Goal: Transaction & Acquisition: Purchase product/service

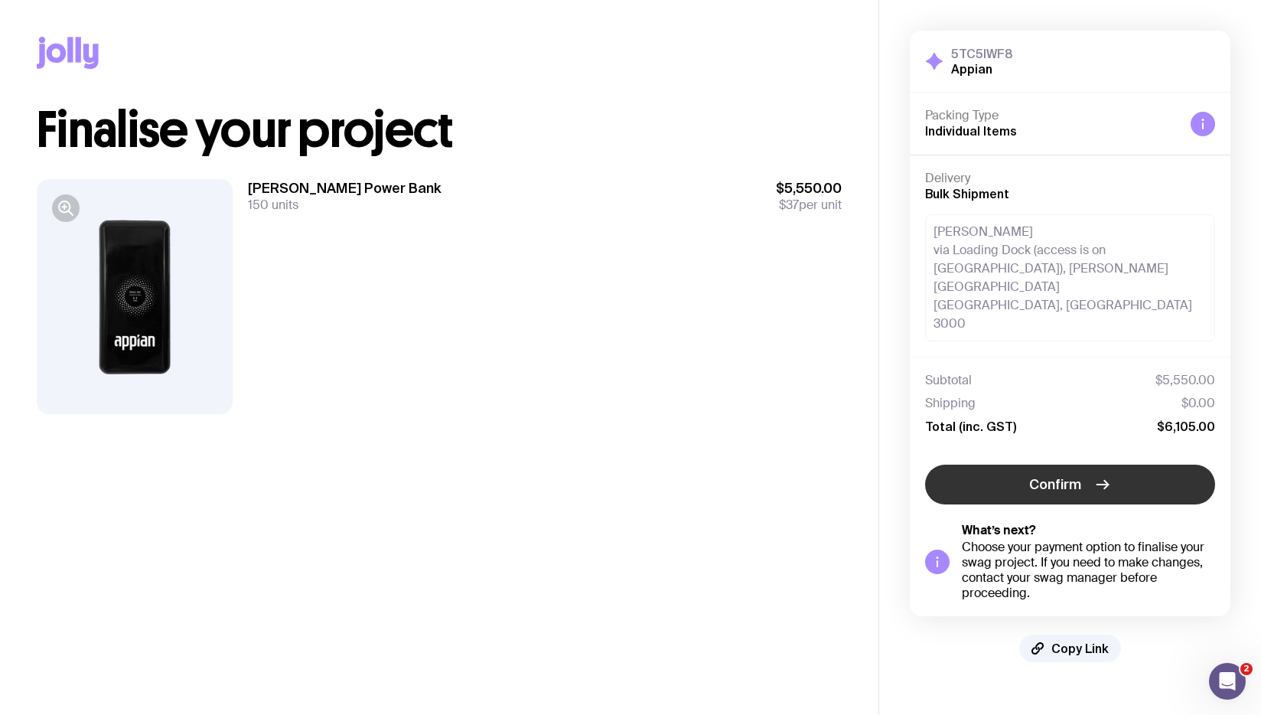
click at [1075, 475] on span "Confirm" at bounding box center [1055, 484] width 52 height 18
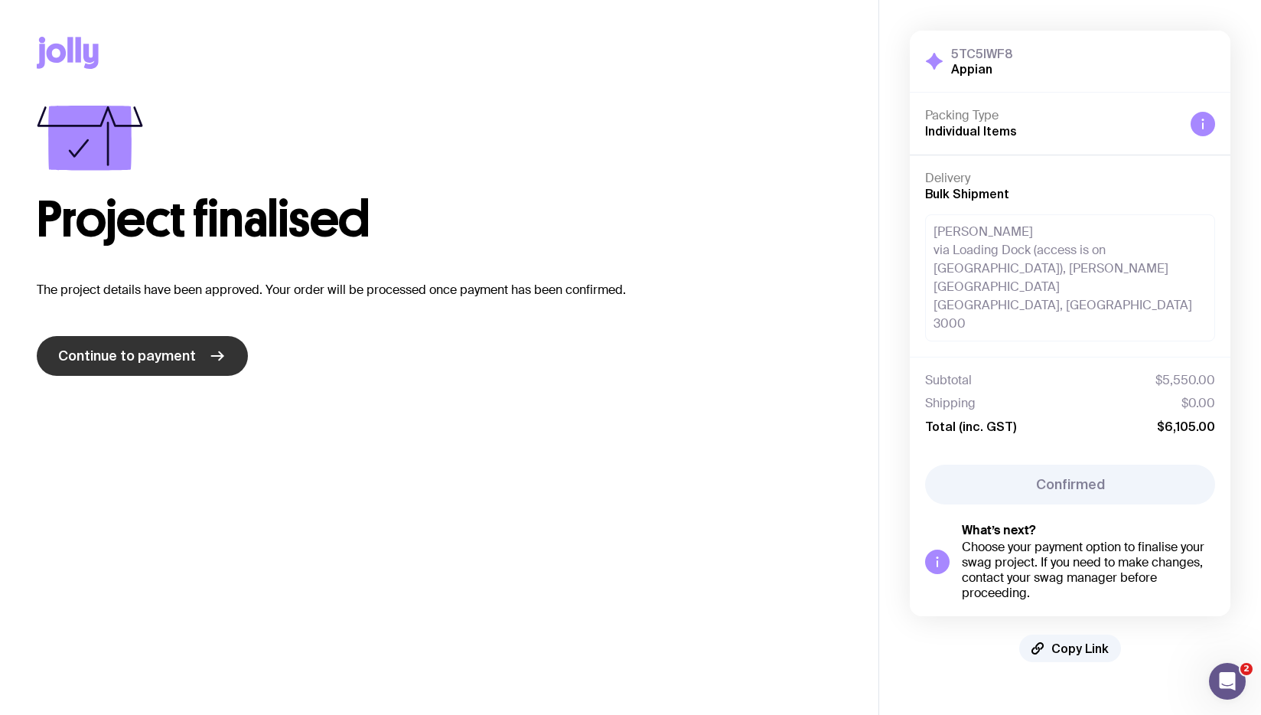
click at [122, 353] on span "Continue to payment" at bounding box center [127, 356] width 138 height 18
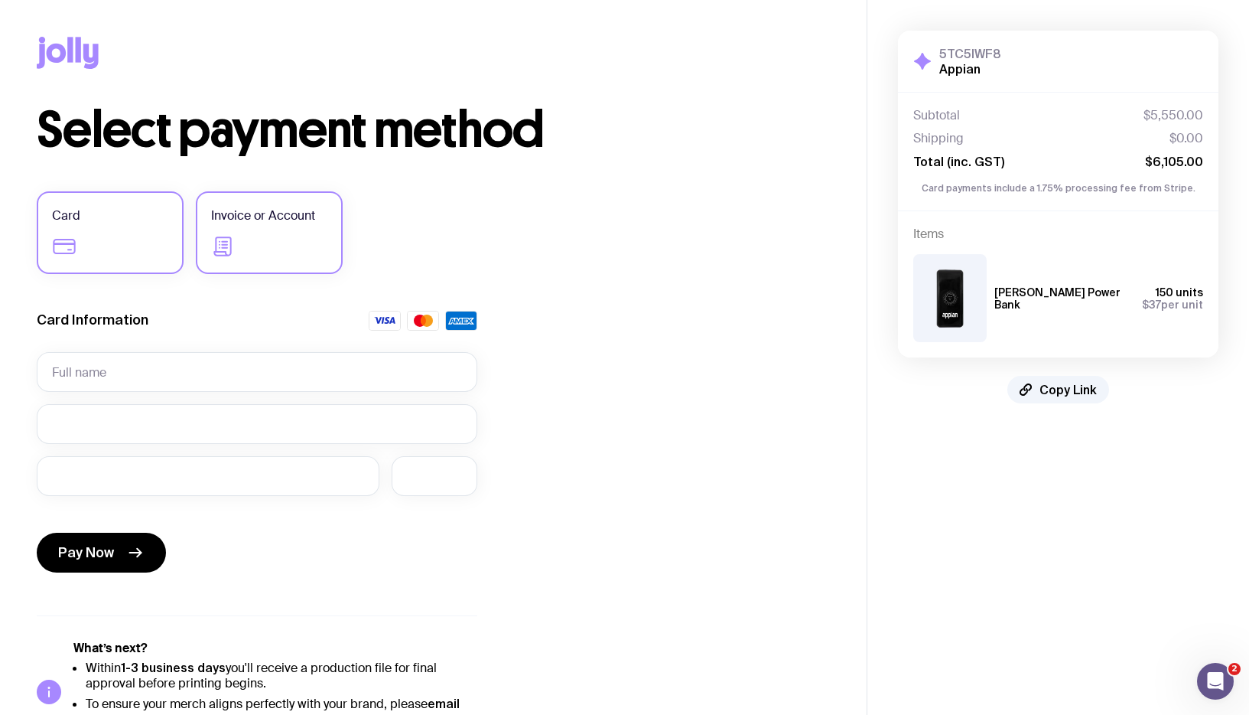
click at [277, 236] on label "Invoice or Account" at bounding box center [269, 232] width 147 height 83
click at [0, 0] on input "Invoice or Account" at bounding box center [0, 0] width 0 height 0
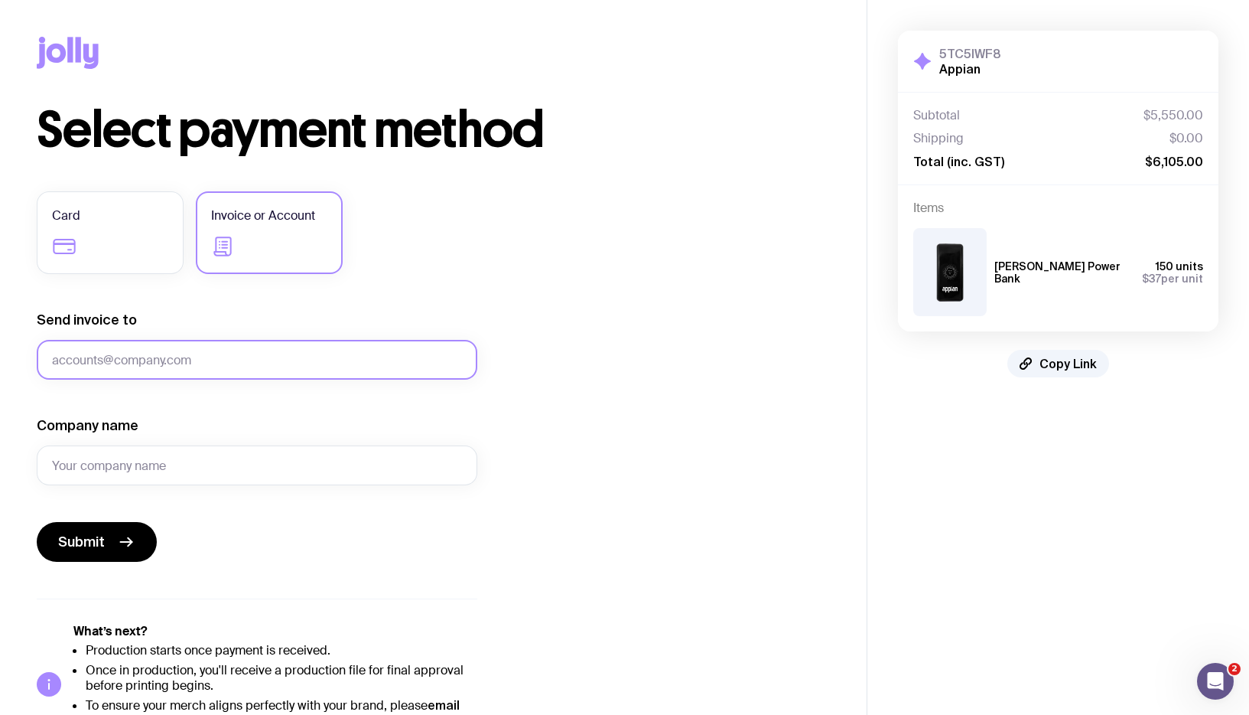
click at [184, 360] on input "Send invoice to" at bounding box center [257, 360] width 441 height 40
click at [698, 384] on div "Select payment method Card Invoice or Account Send invoice to Company name Subm…" at bounding box center [433, 425] width 793 height 639
click at [207, 344] on input "Send invoice to" at bounding box center [257, 360] width 441 height 40
type input "[PERSON_NAME][EMAIL_ADDRESS][PERSON_NAME][DOMAIN_NAME]"
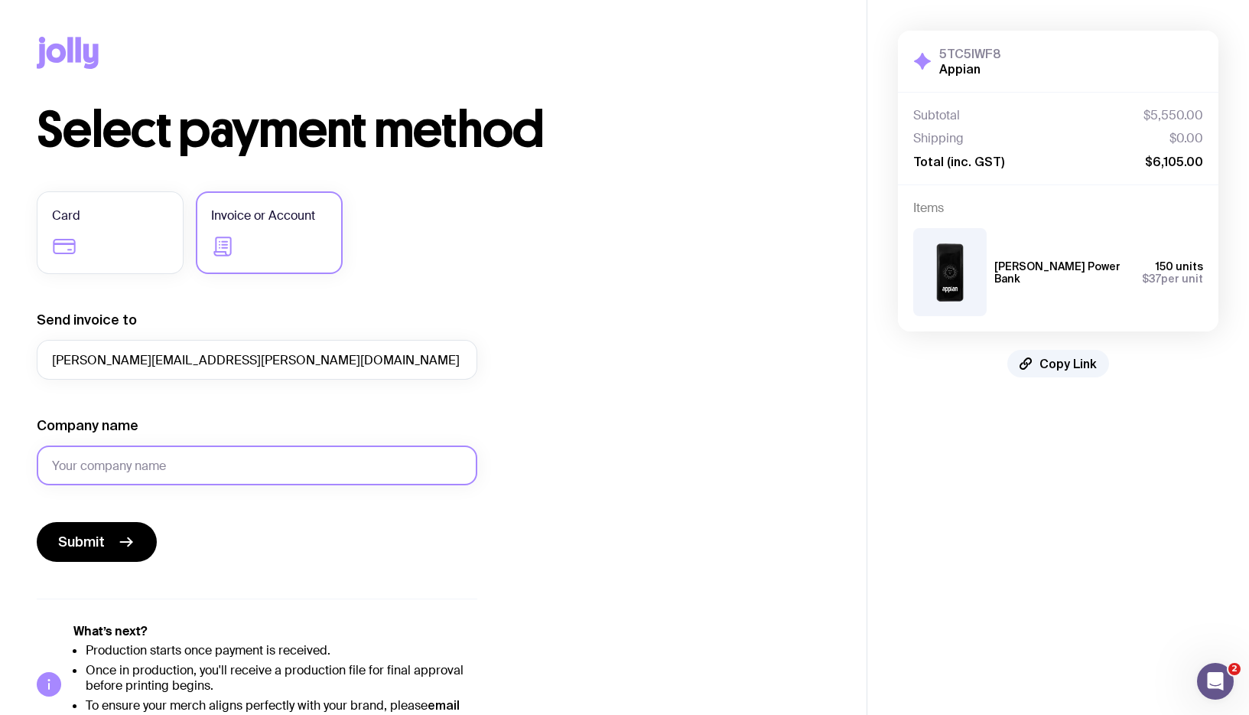
click at [176, 467] on input "Company name" at bounding box center [257, 465] width 441 height 40
type input "Appian Software Australia Pty Ltd"
click at [415, 571] on div "Card Invoice or Account Send invoice to [PERSON_NAME][EMAIL_ADDRESS][PERSON_NAM…" at bounding box center [257, 467] width 441 height 553
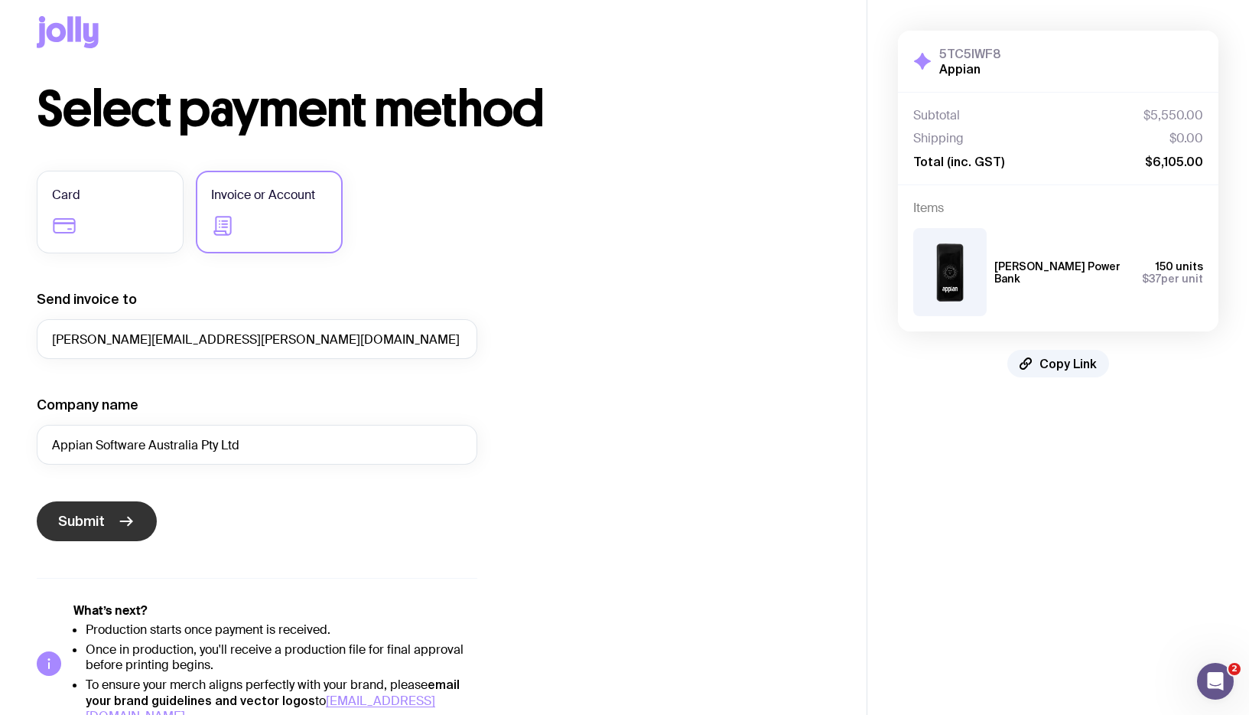
scroll to position [45, 0]
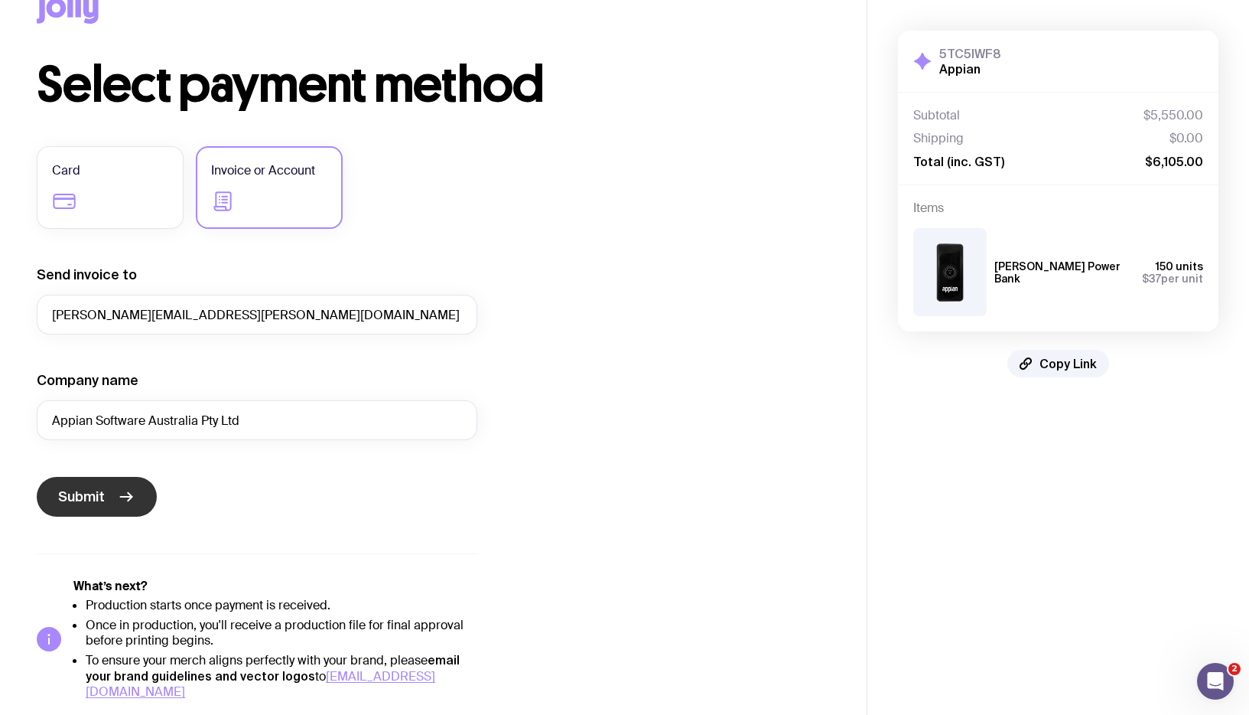
click at [106, 493] on button "Submit" at bounding box center [97, 497] width 120 height 40
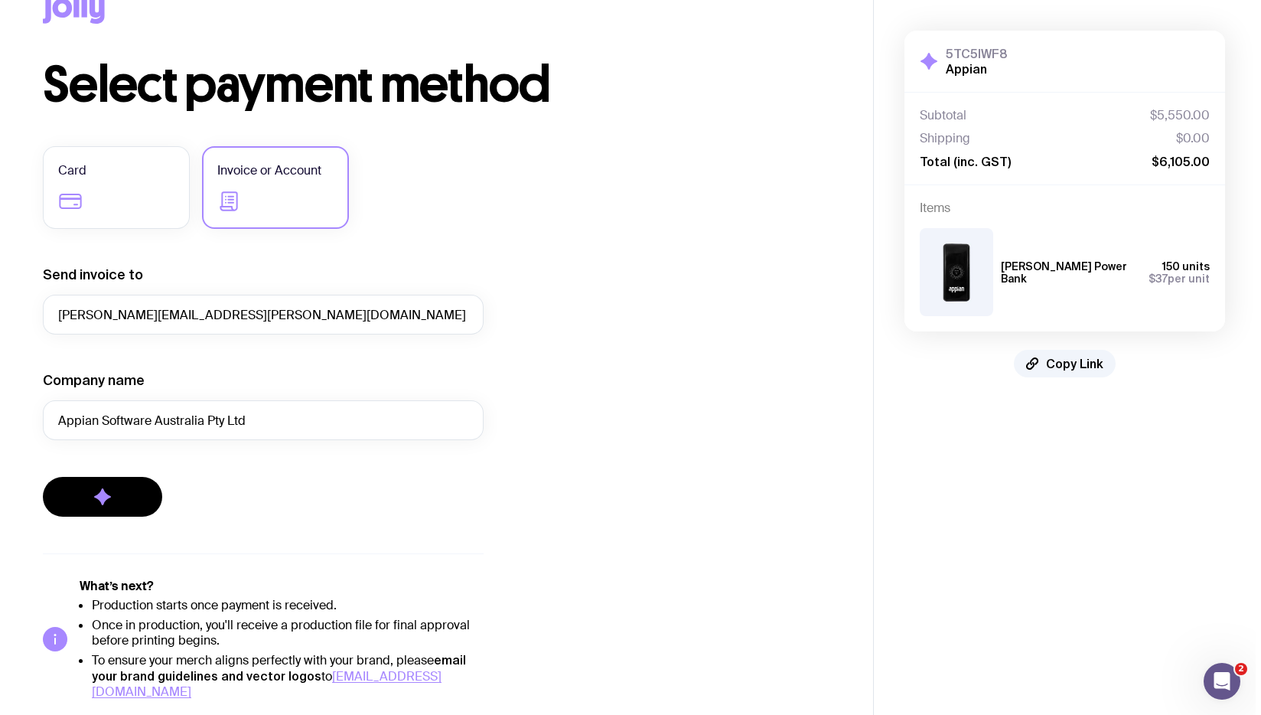
scroll to position [0, 0]
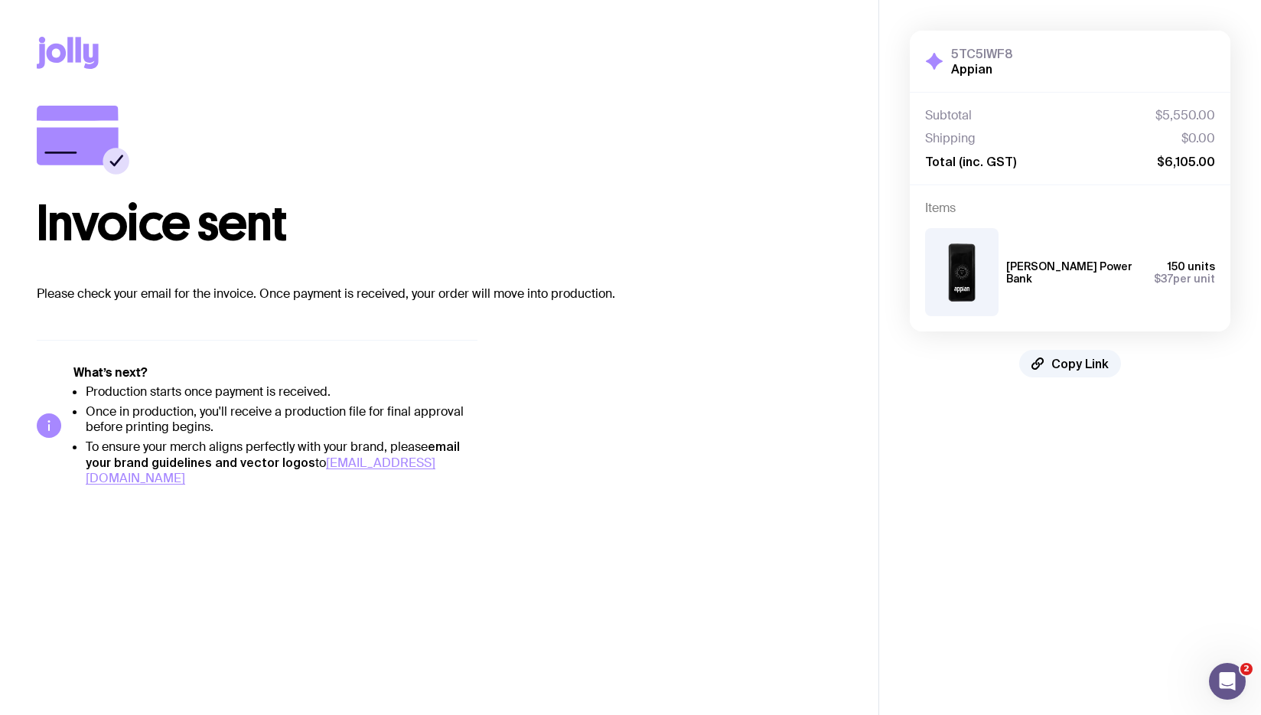
click at [578, 435] on div "Invoice sent Please check your email for the invoice. Once payment is received,…" at bounding box center [439, 296] width 805 height 380
